Goal: Information Seeking & Learning: Learn about a topic

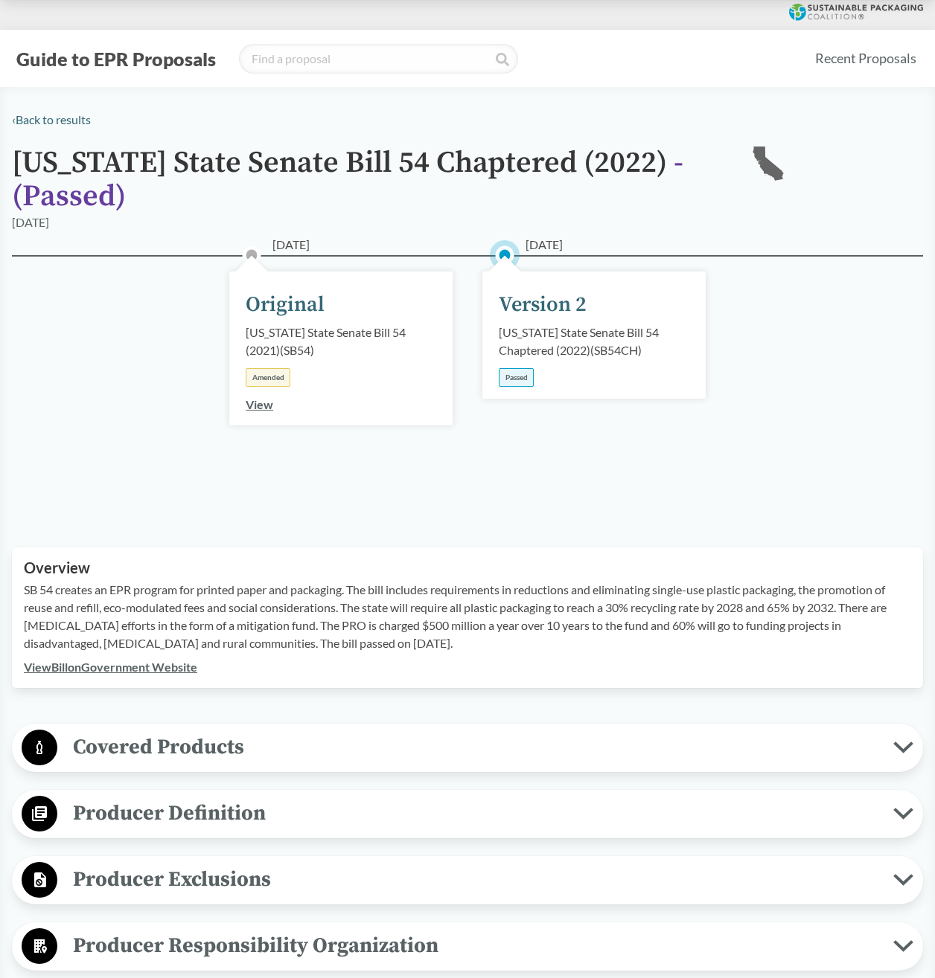
scroll to position [149, 0]
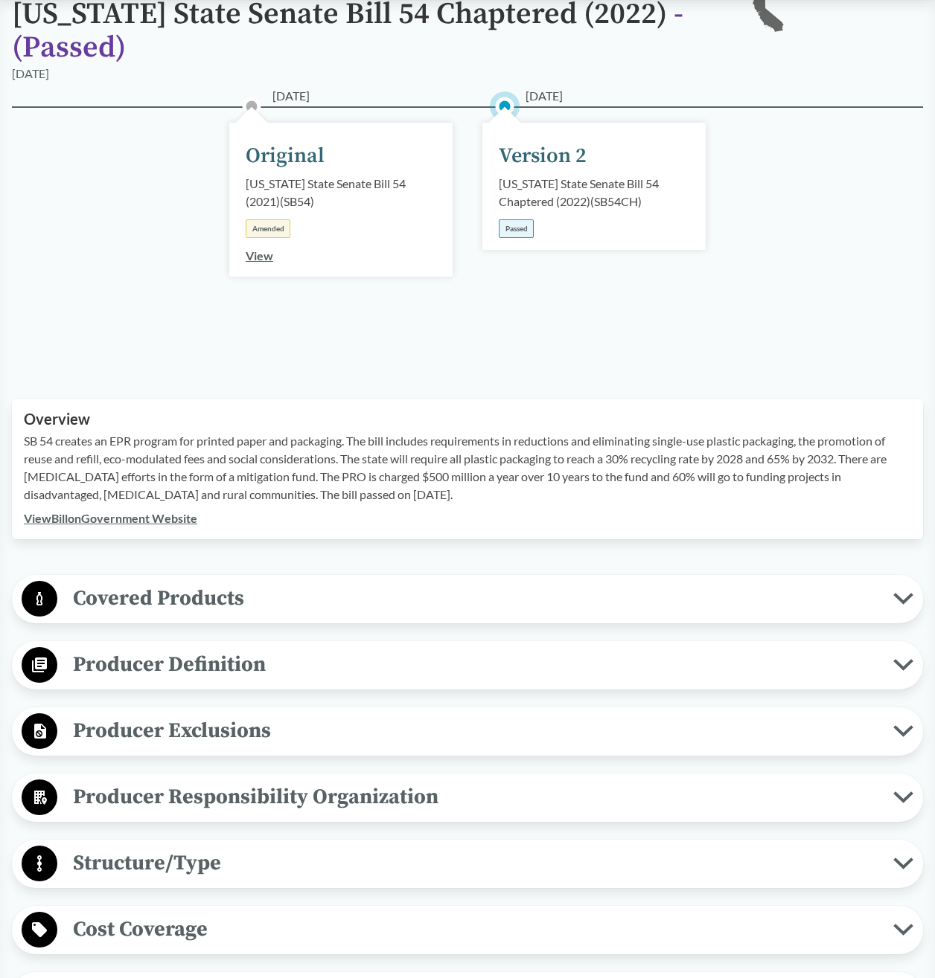
click at [515, 228] on div "Passed" at bounding box center [516, 229] width 35 height 19
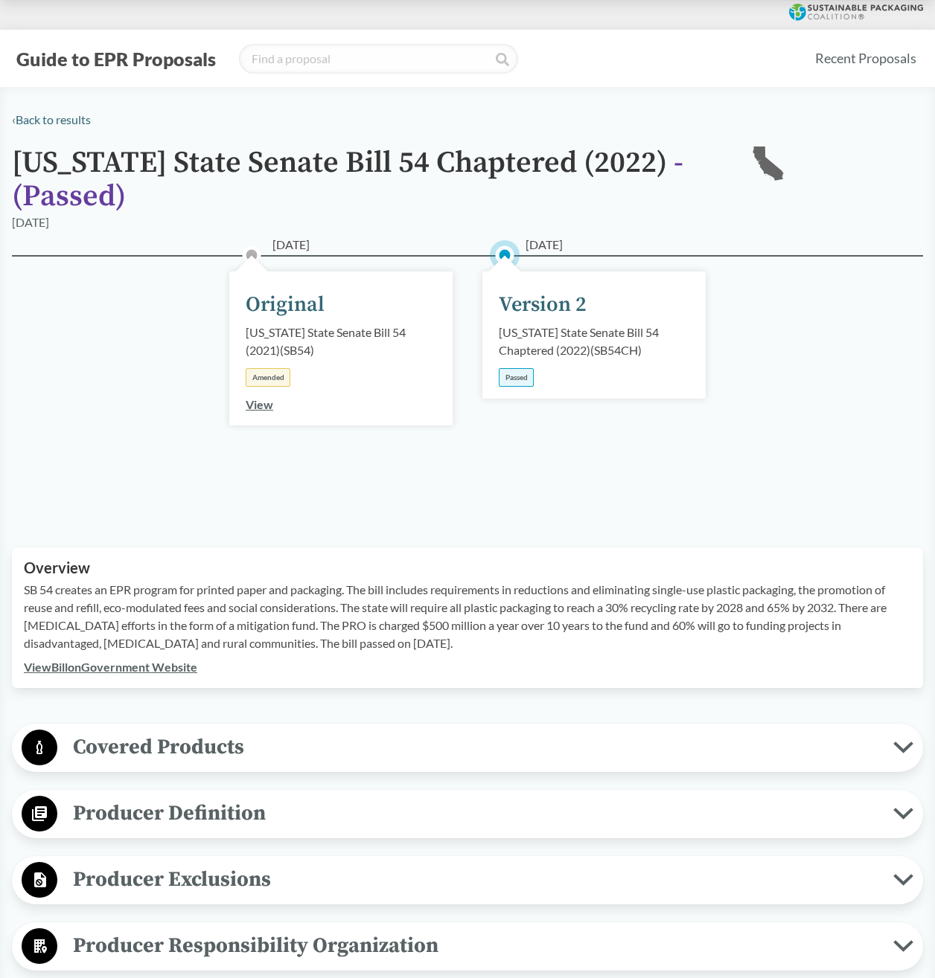
click at [260, 407] on link "View" at bounding box center [260, 404] width 28 height 14
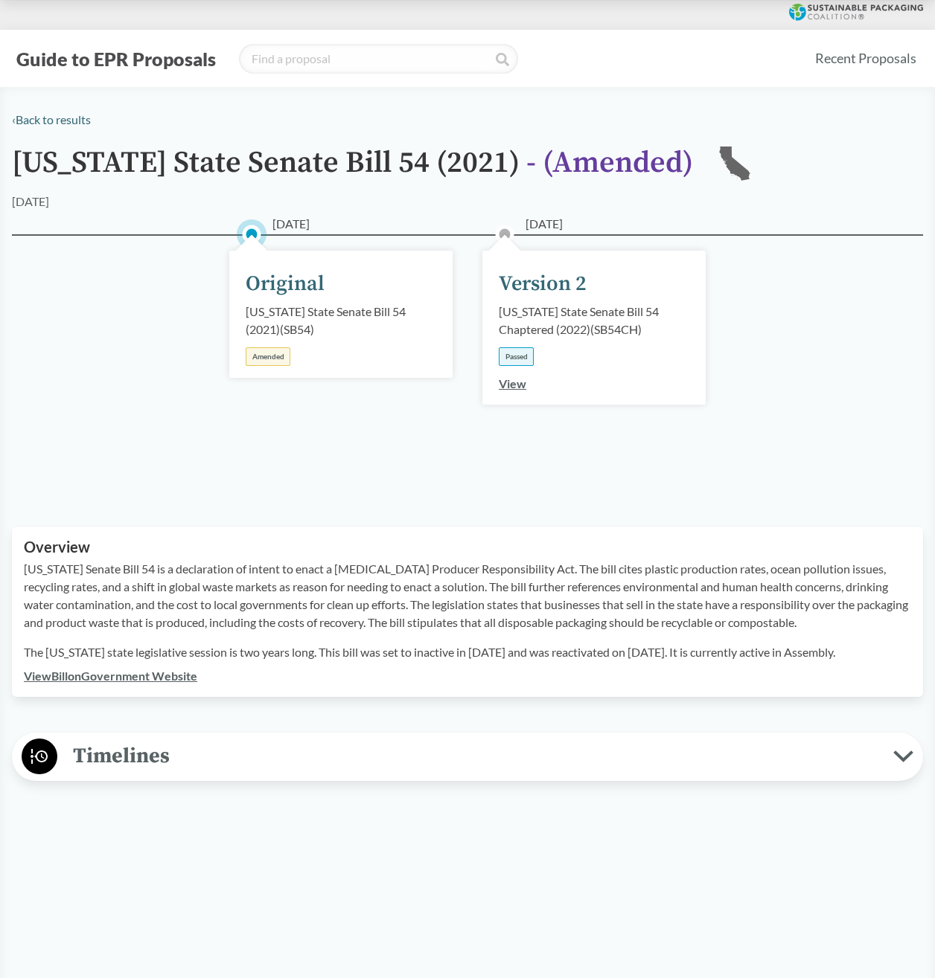
click at [515, 391] on div "View" at bounding box center [513, 384] width 28 height 18
click at [520, 386] on link "View" at bounding box center [513, 383] width 28 height 14
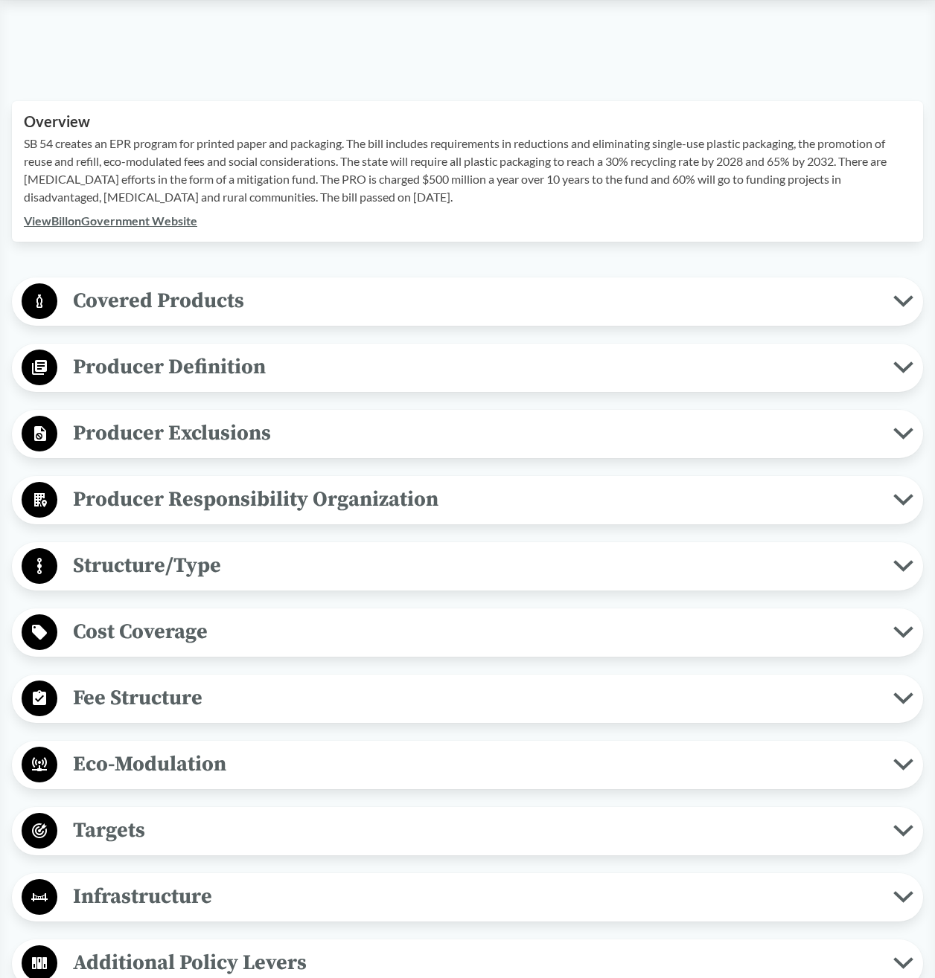
scroll to position [149, 0]
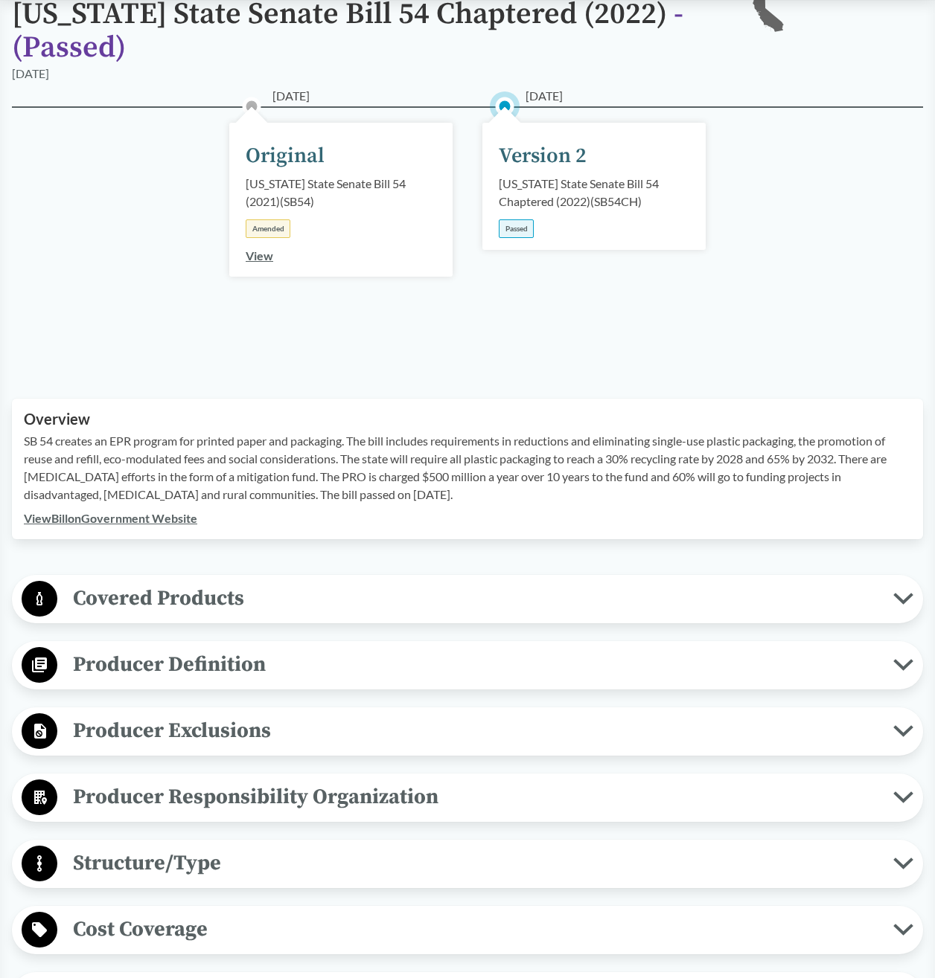
click at [561, 172] on div "[DATE] Version 2 [US_STATE] State Senate Bill 54 Chaptered (2022) ( SB54CH ) Pa…" at bounding box center [593, 186] width 223 height 127
click at [554, 158] on div "Version 2" at bounding box center [543, 156] width 88 height 31
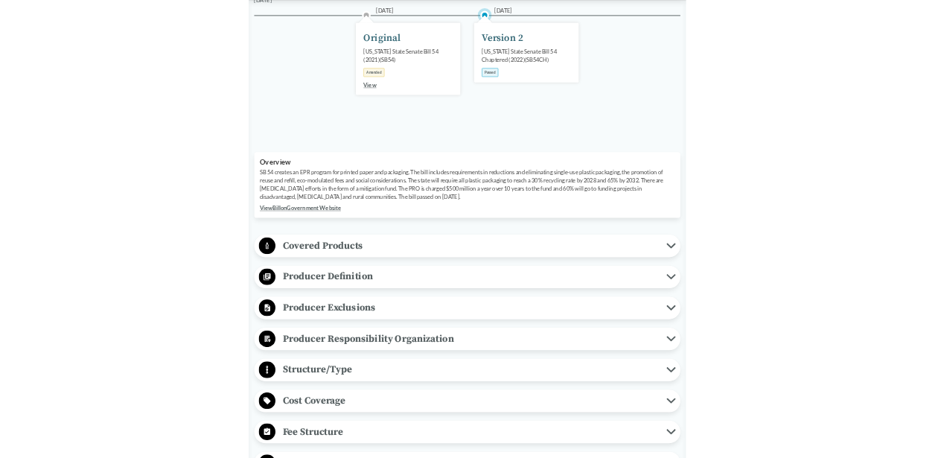
scroll to position [0, 0]
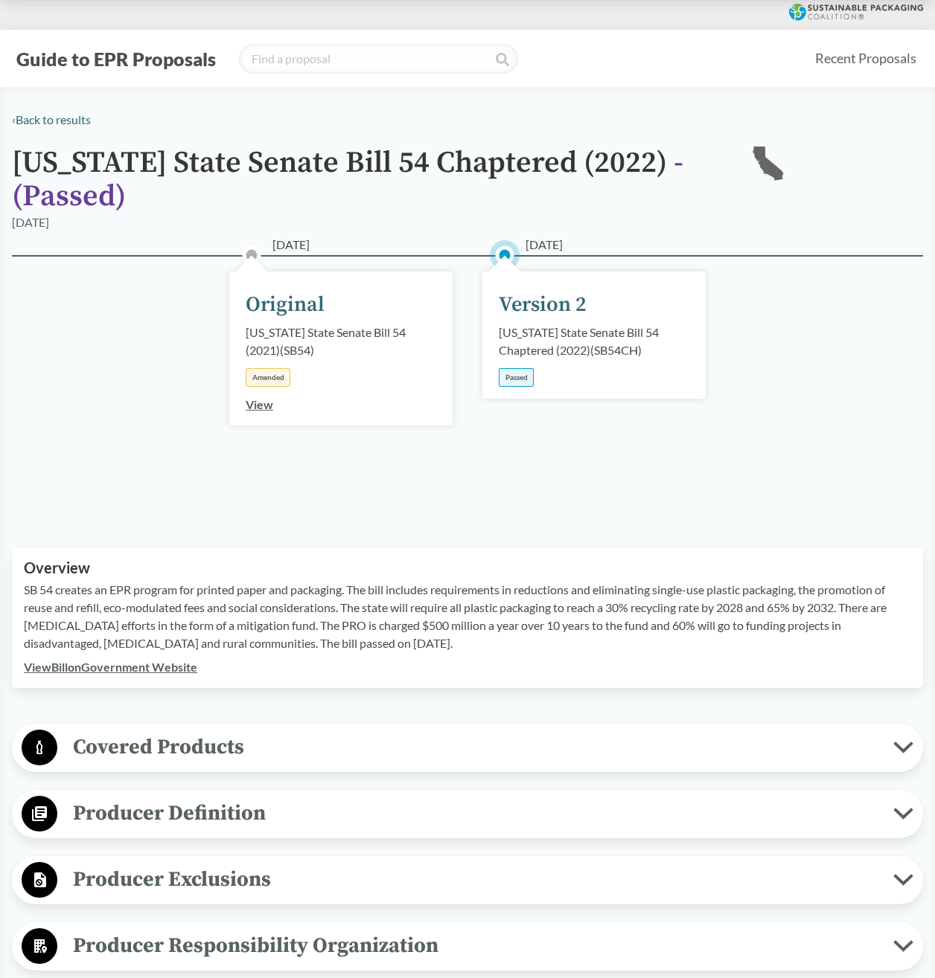
click at [510, 374] on div "Passed" at bounding box center [516, 377] width 35 height 19
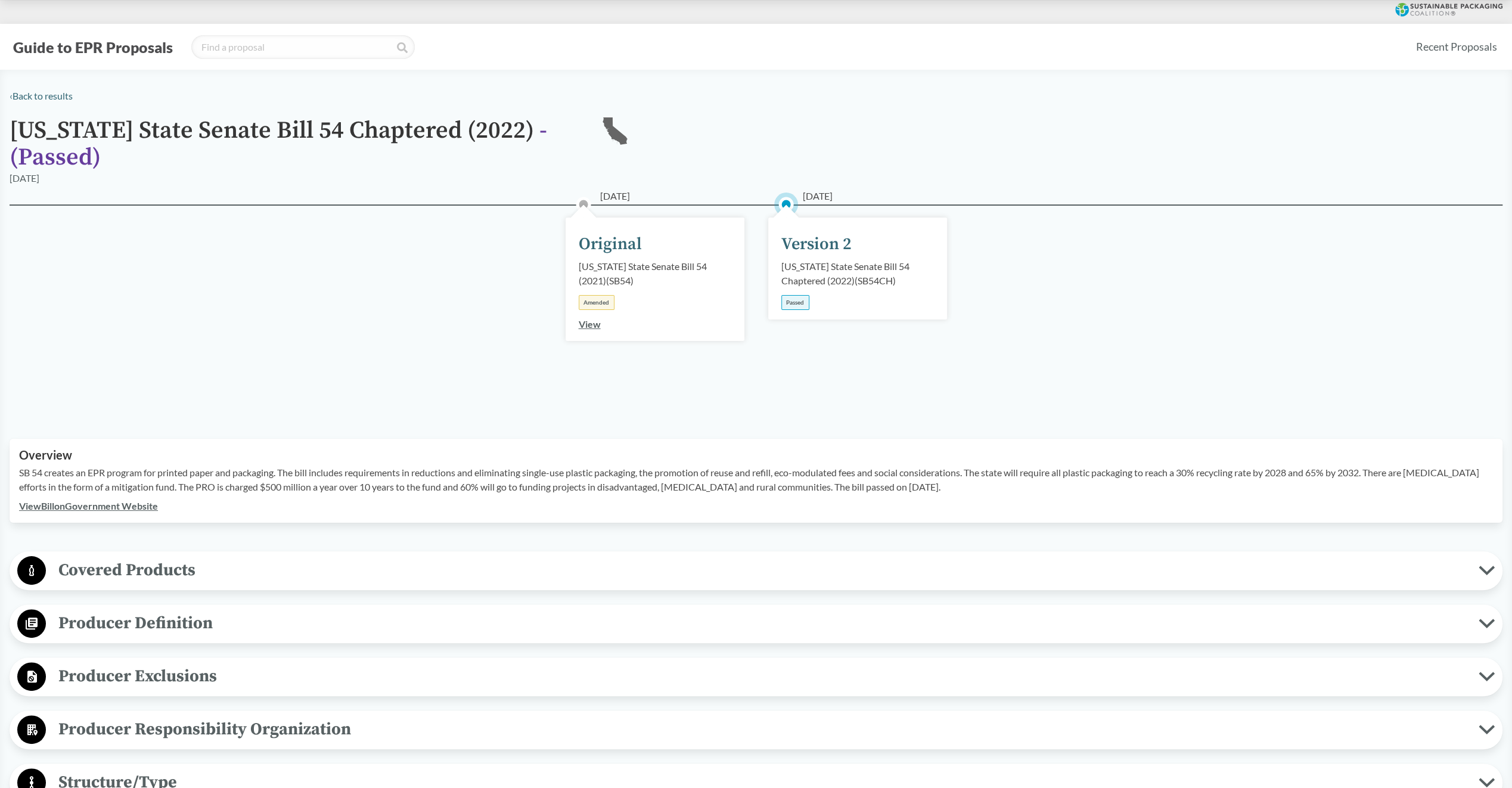
click at [748, 281] on div "[US_STATE] State Senate Bill 54 Chaptered (2022) ( SB54CH )" at bounding box center [857, 274] width 152 height 29
click at [748, 241] on div "Version 2" at bounding box center [816, 243] width 70 height 25
click at [748, 218] on div "[DATE] Version 2 [US_STATE] State Senate Bill 54 Chaptered (2022) ( SB54CH ) Pa…" at bounding box center [857, 268] width 179 height 102
drag, startPoint x: 810, startPoint y: 251, endPoint x: 832, endPoint y: 237, distance: 26.1
click at [748, 254] on div "Version 2" at bounding box center [816, 243] width 70 height 25
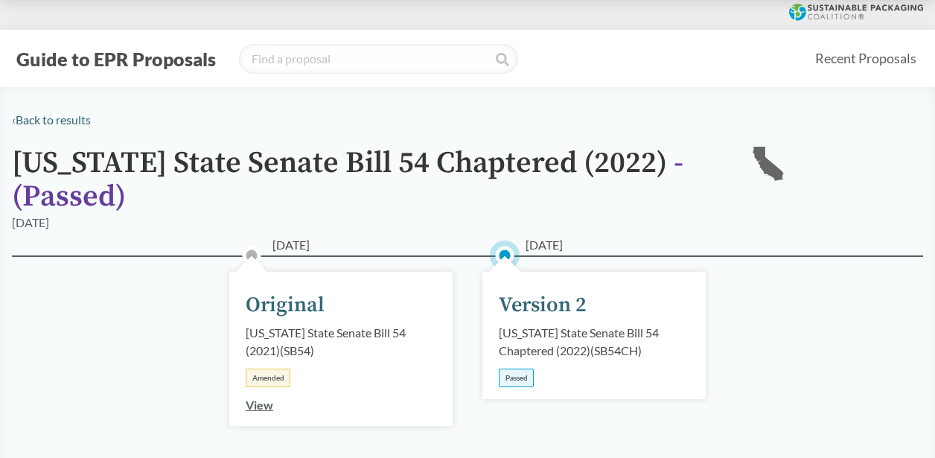
scroll to position [149, 0]
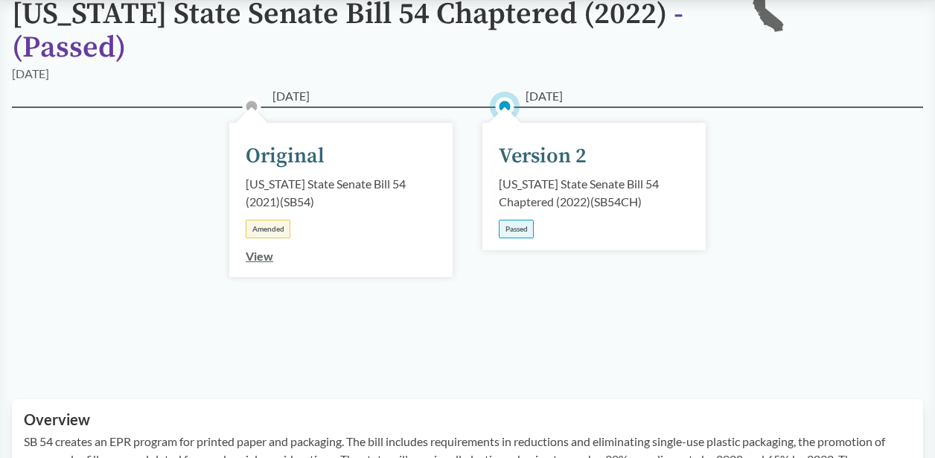
click at [513, 220] on div "Passed" at bounding box center [516, 229] width 35 height 19
click at [525, 162] on div "Version 2" at bounding box center [543, 156] width 88 height 31
drag, startPoint x: 519, startPoint y: 145, endPoint x: 517, endPoint y: 169, distance: 23.9
click at [519, 145] on div "Version 2" at bounding box center [543, 156] width 88 height 31
click at [259, 256] on link "View" at bounding box center [260, 256] width 28 height 14
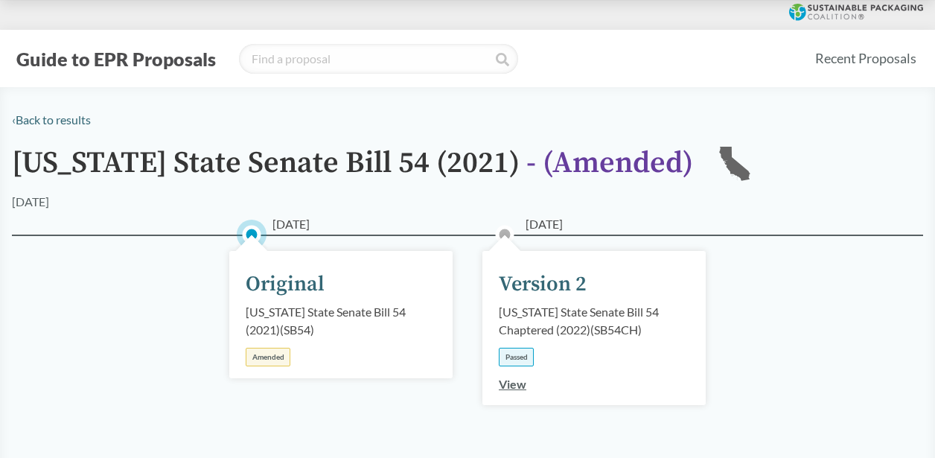
click at [514, 388] on link "View" at bounding box center [513, 383] width 28 height 14
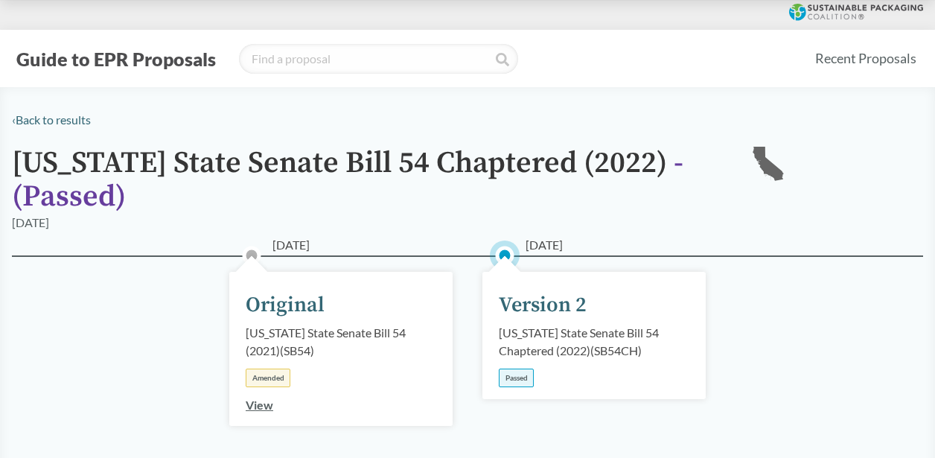
click at [80, 198] on span "- ( Passed )" at bounding box center [347, 179] width 671 height 71
click at [761, 152] on icon at bounding box center [767, 163] width 31 height 34
click at [519, 378] on div "Passed" at bounding box center [516, 377] width 35 height 19
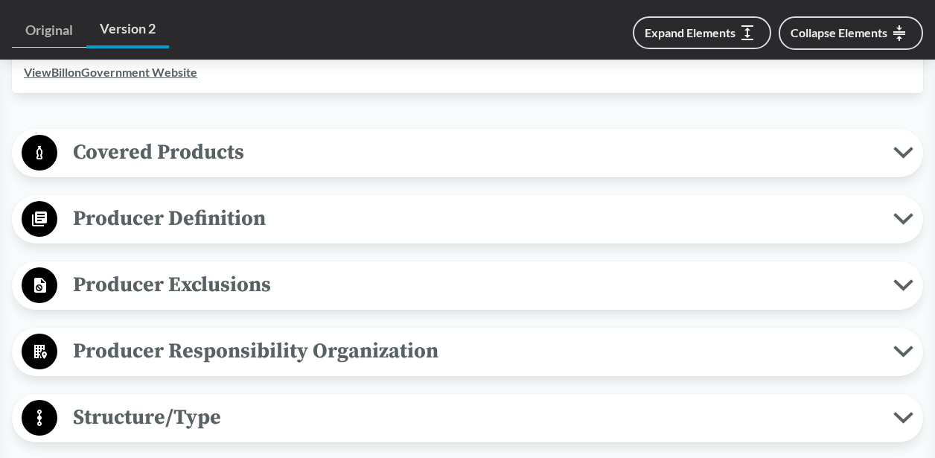
scroll to position [372, 0]
